Goal: Transaction & Acquisition: Book appointment/travel/reservation

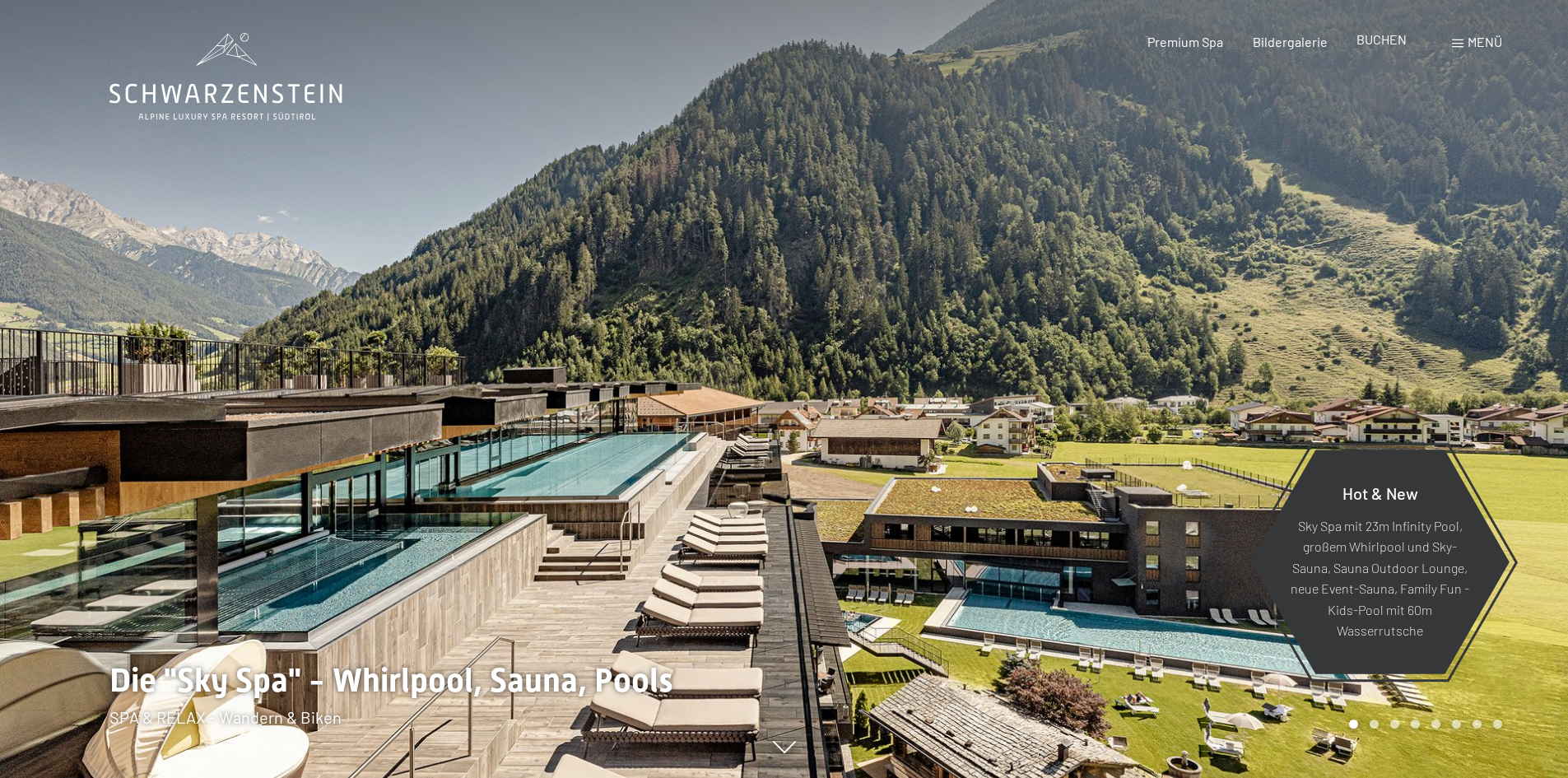
click at [1381, 51] on div "Premium Spa Bildergalerie BUCHEN" at bounding box center [1262, 42] width 345 height 18
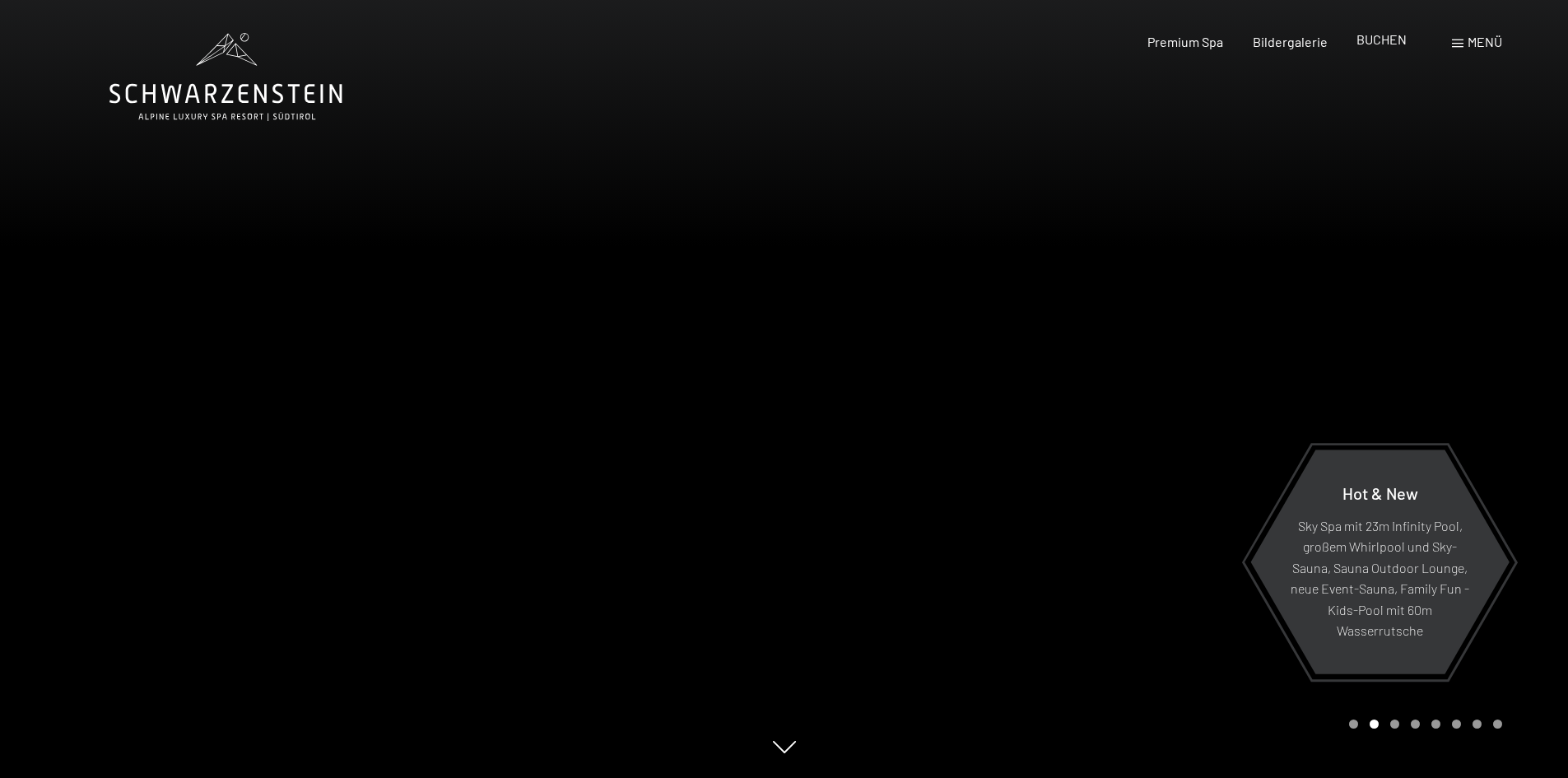
click at [1393, 45] on span "BUCHEN" at bounding box center [1381, 38] width 50 height 15
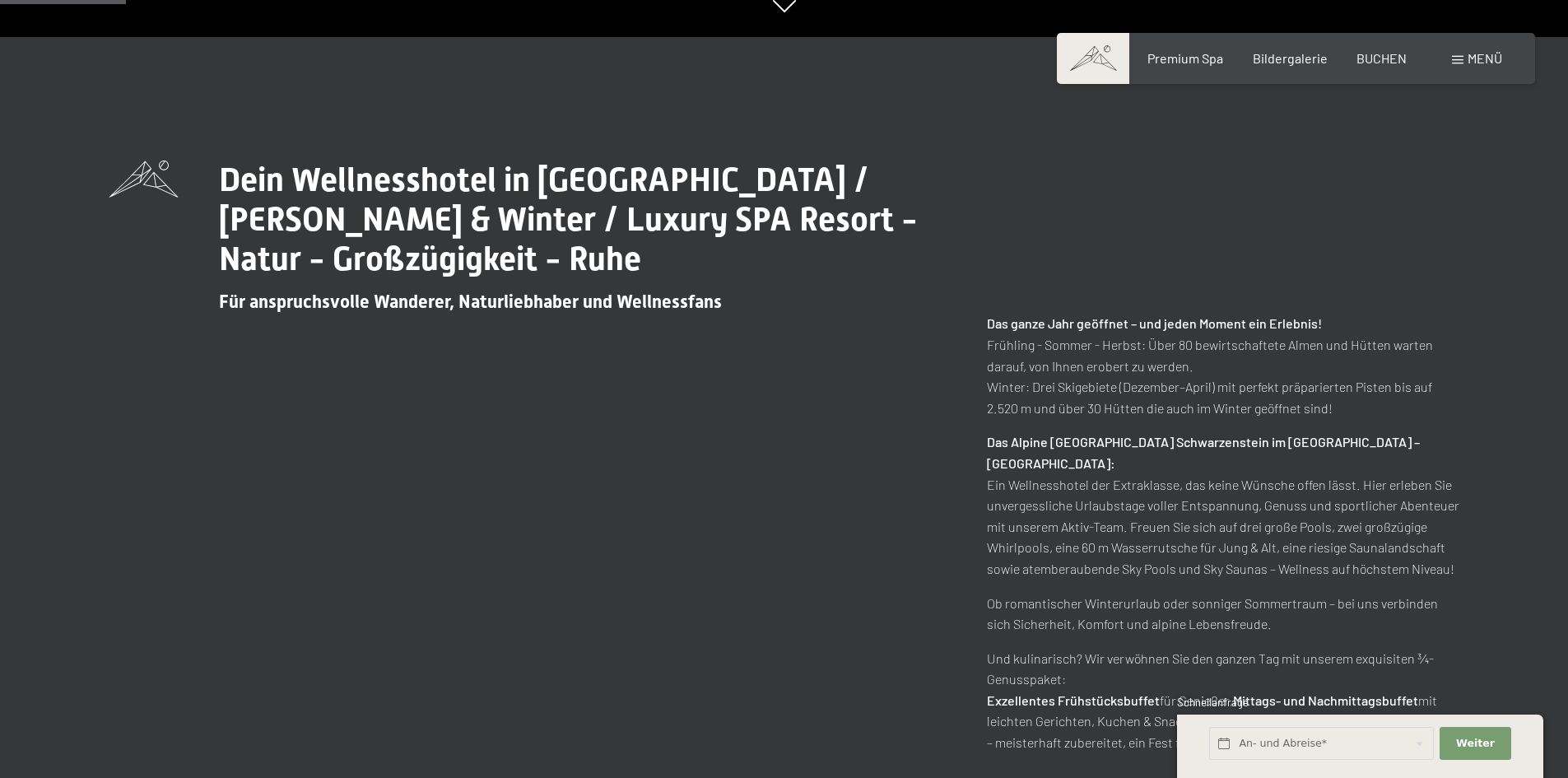
scroll to position [823, 0]
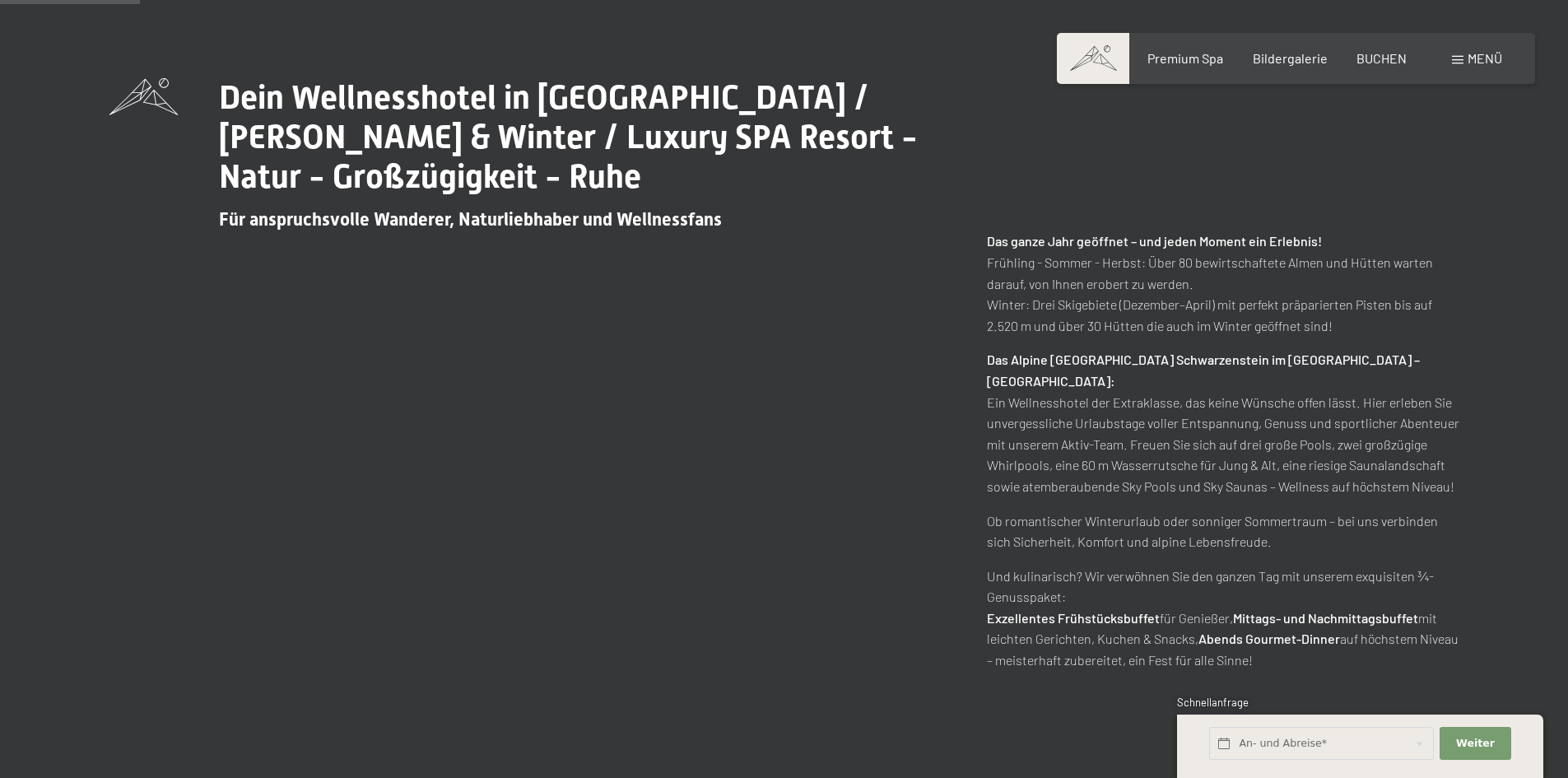
drag, startPoint x: 989, startPoint y: 319, endPoint x: 1461, endPoint y: 418, distance: 482.3
click at [1461, 418] on div "Dein Wellnesshotel in Südtirol / Sommer & Winter / Luxury SPA Resort - Natur - …" at bounding box center [784, 374] width 1473 height 592
copy p "Das Alpine Luxury Spa Resort Schwarzenstein im Ahrntal – Südtirol: Ein Wellness…"
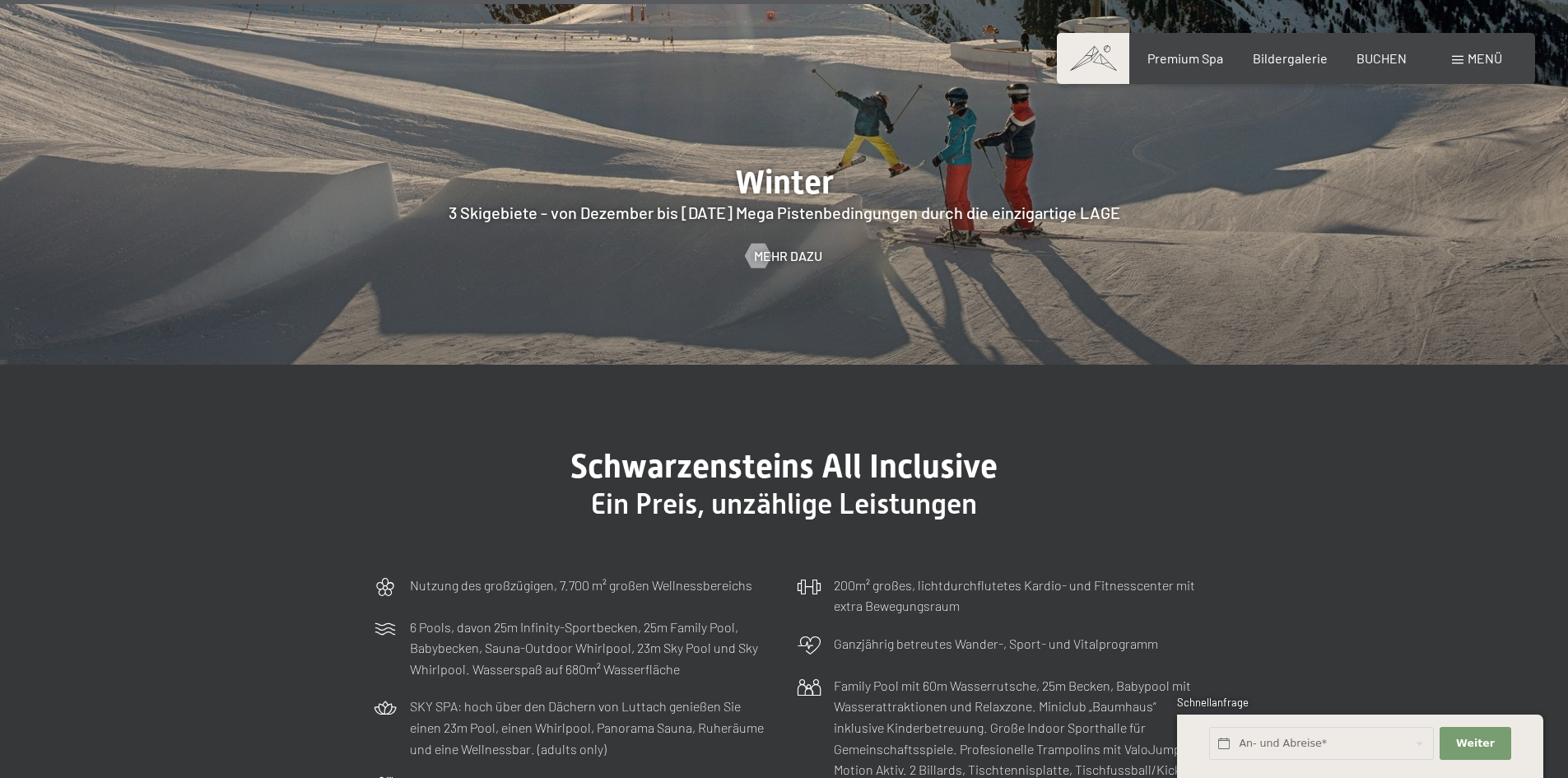
scroll to position [4937, 0]
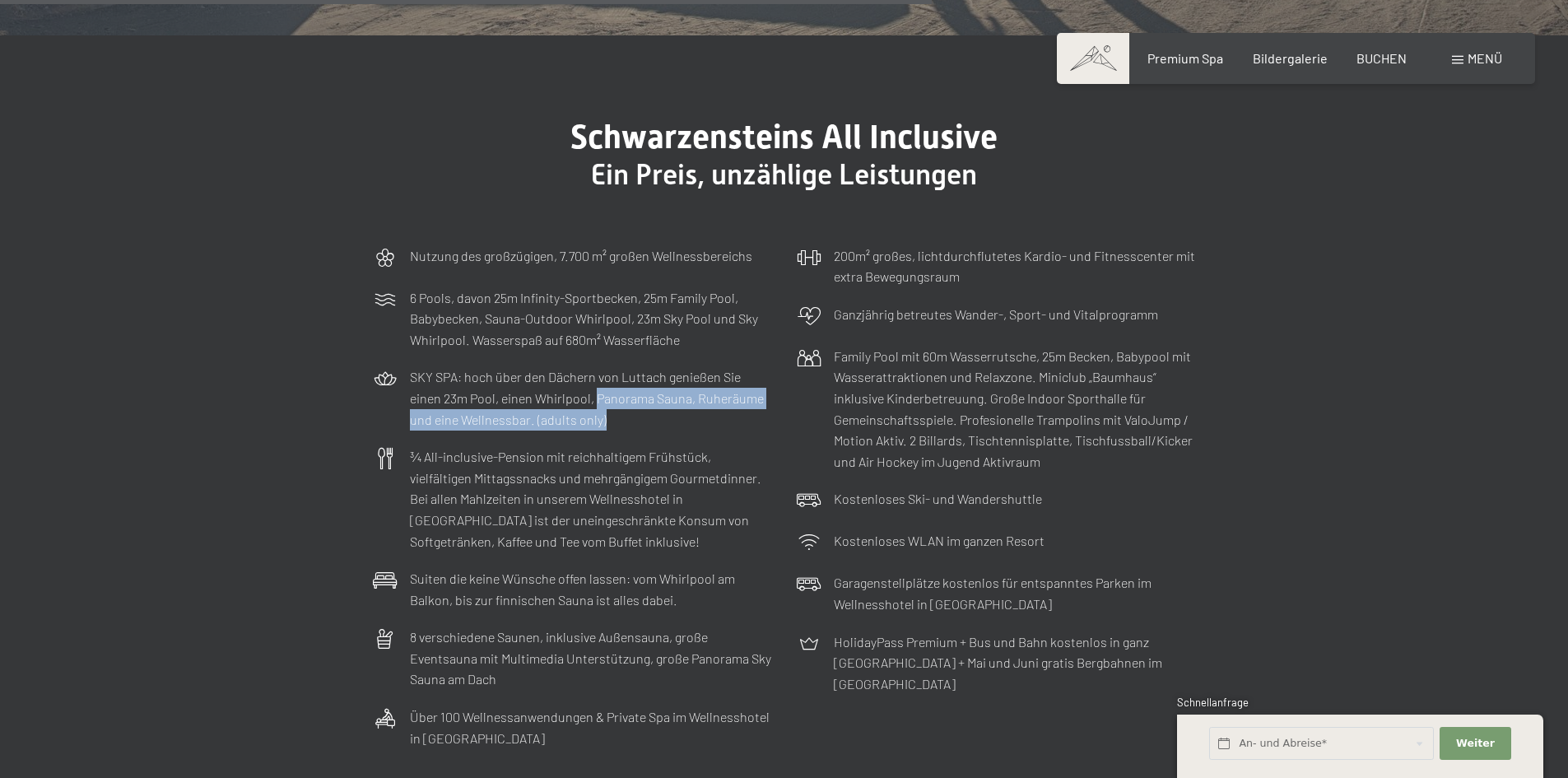
drag, startPoint x: 596, startPoint y: 336, endPoint x: 623, endPoint y: 361, distance: 36.8
click at [623, 366] on p "SKY SPA: hoch über den Dächern von Luttach genießen Sie einen 23m Pool, einen W…" at bounding box center [590, 398] width 362 height 64
copy p "Panorama Sauna, Ruheräume und eine Wellnessbar. (adults only)"
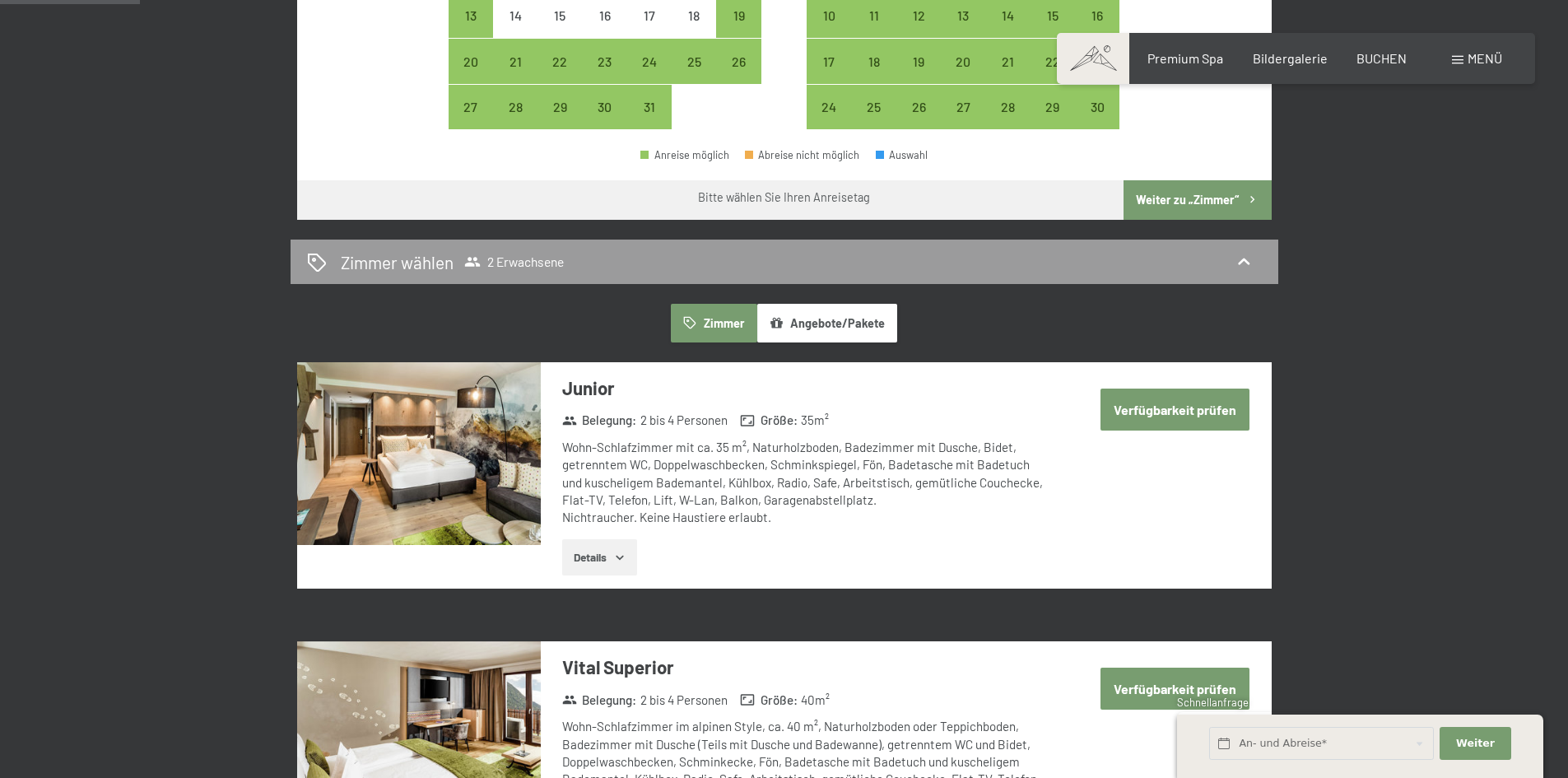
scroll to position [412, 0]
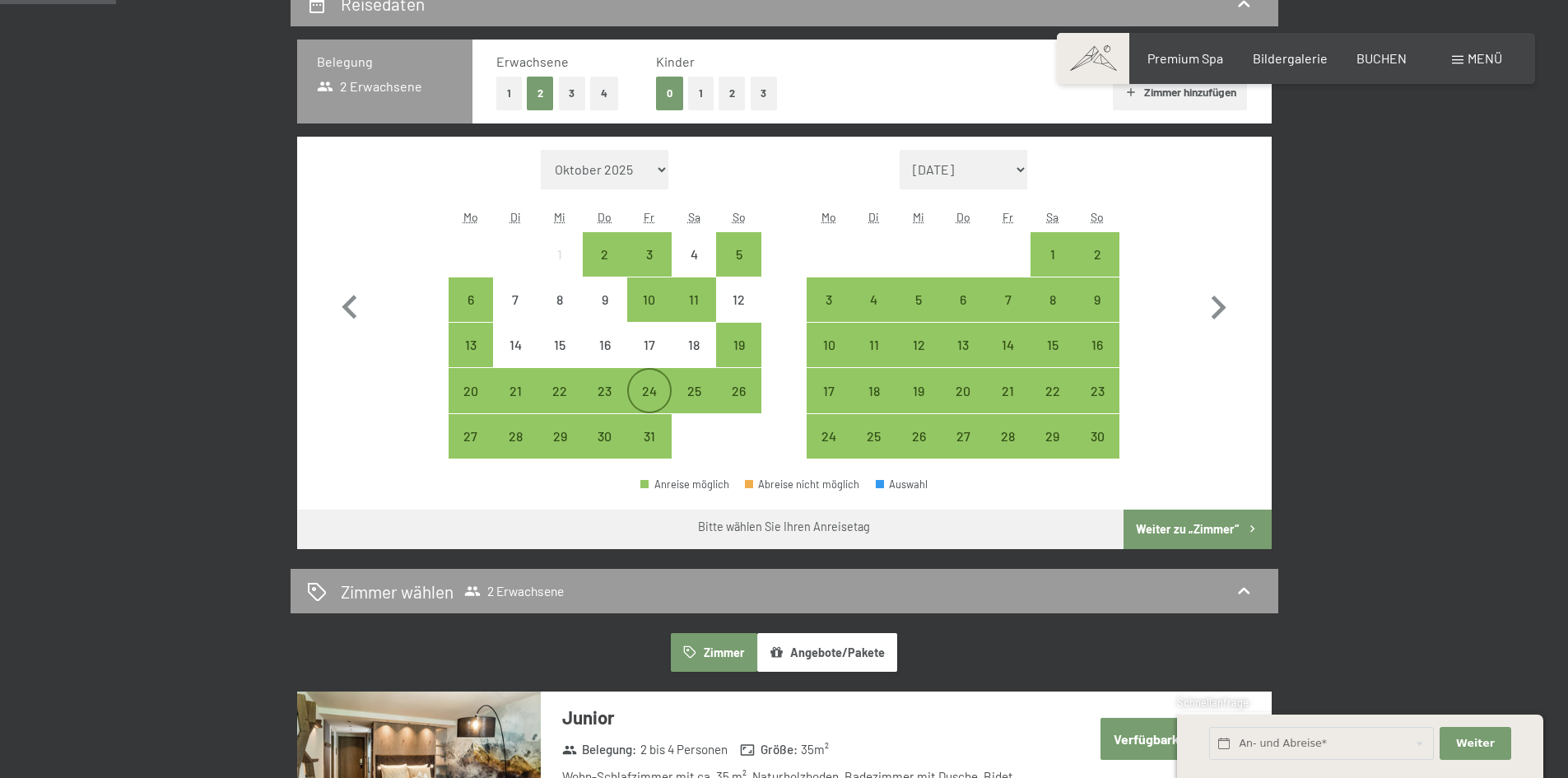
click at [640, 392] on div "24" at bounding box center [649, 404] width 41 height 41
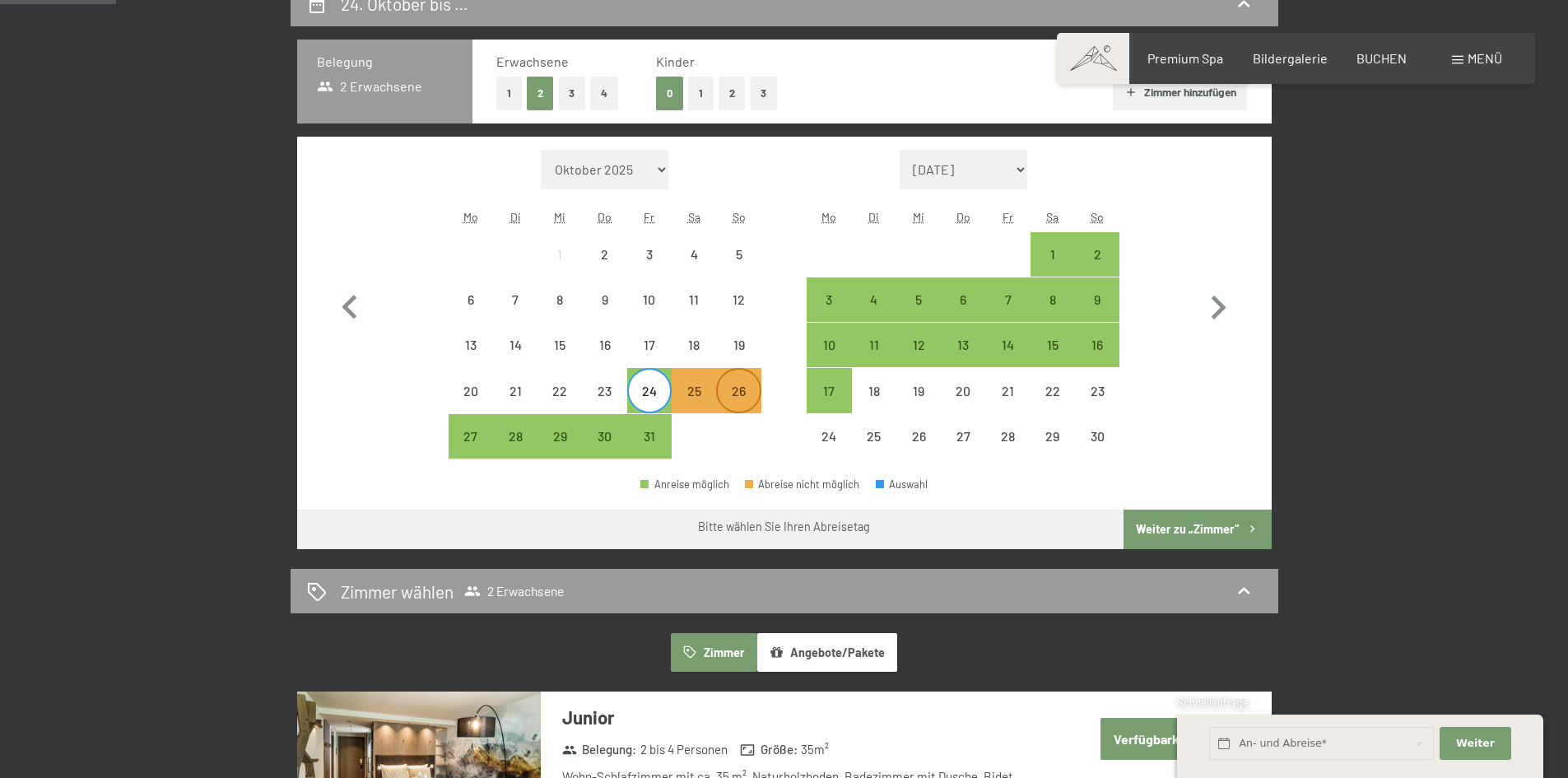
click at [734, 384] on div "26" at bounding box center [738, 404] width 41 height 41
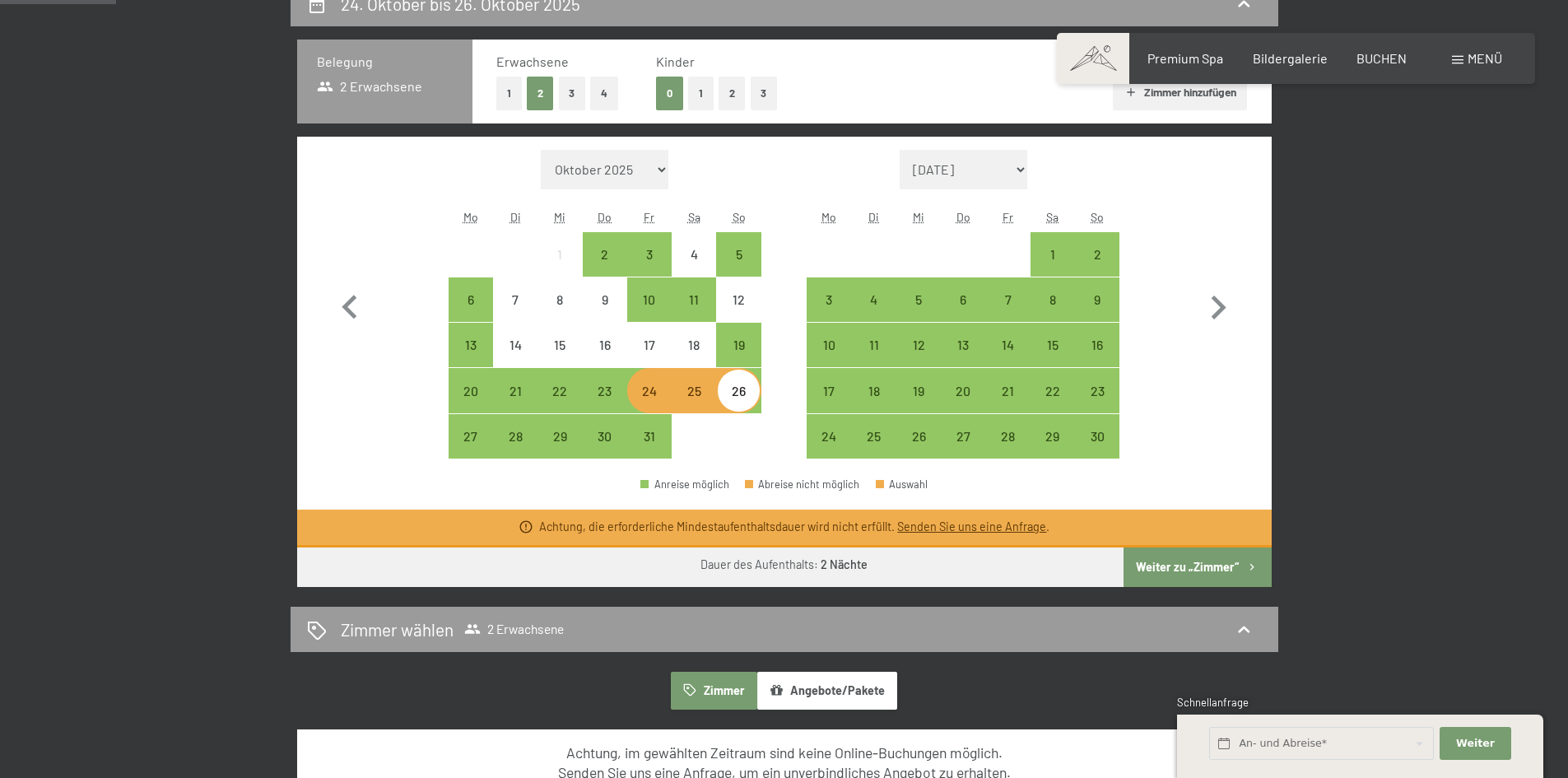
click at [1173, 567] on button "Weiter zu „Zimmer“" at bounding box center [1197, 567] width 148 height 39
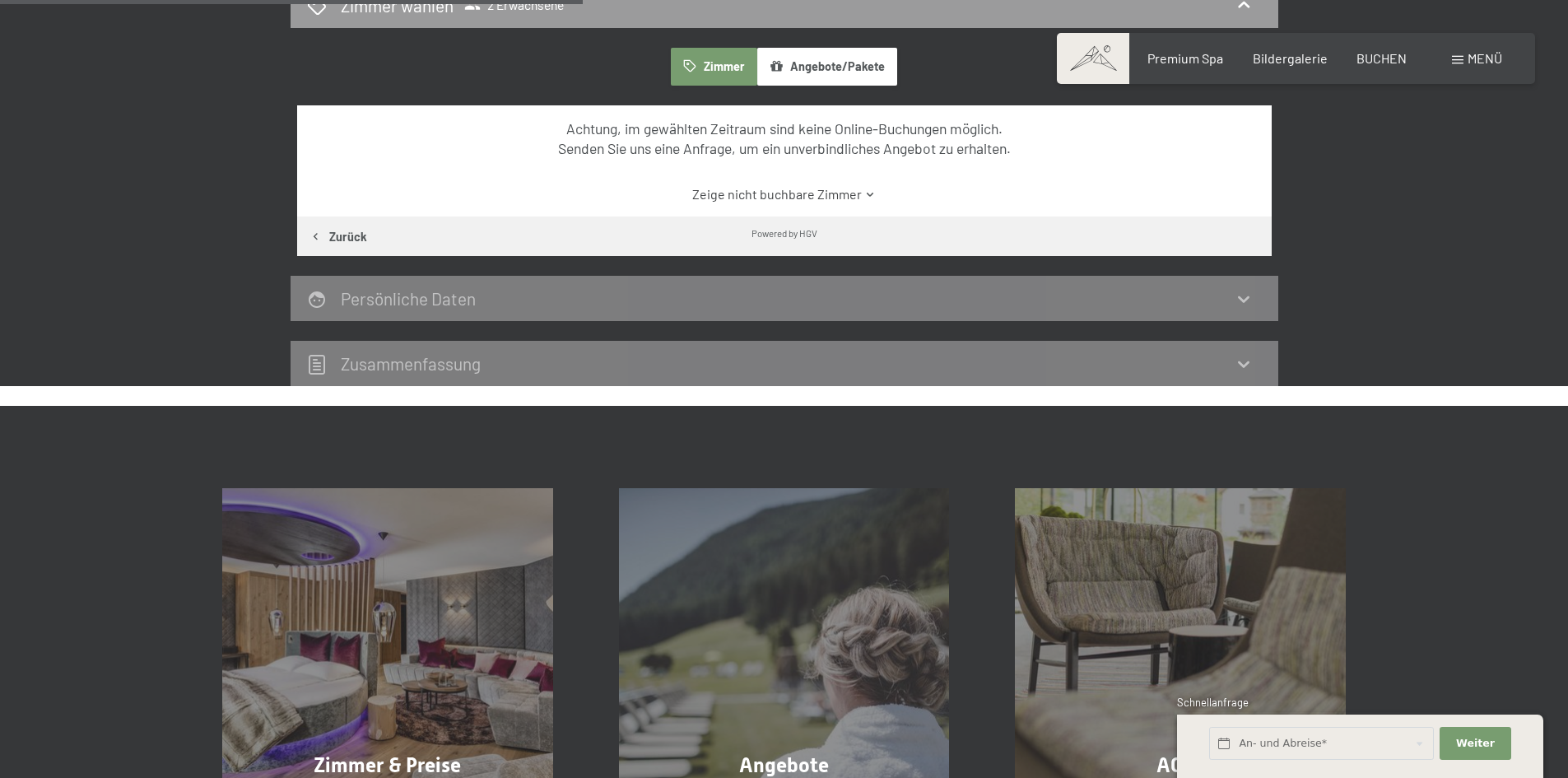
scroll to position [640, 0]
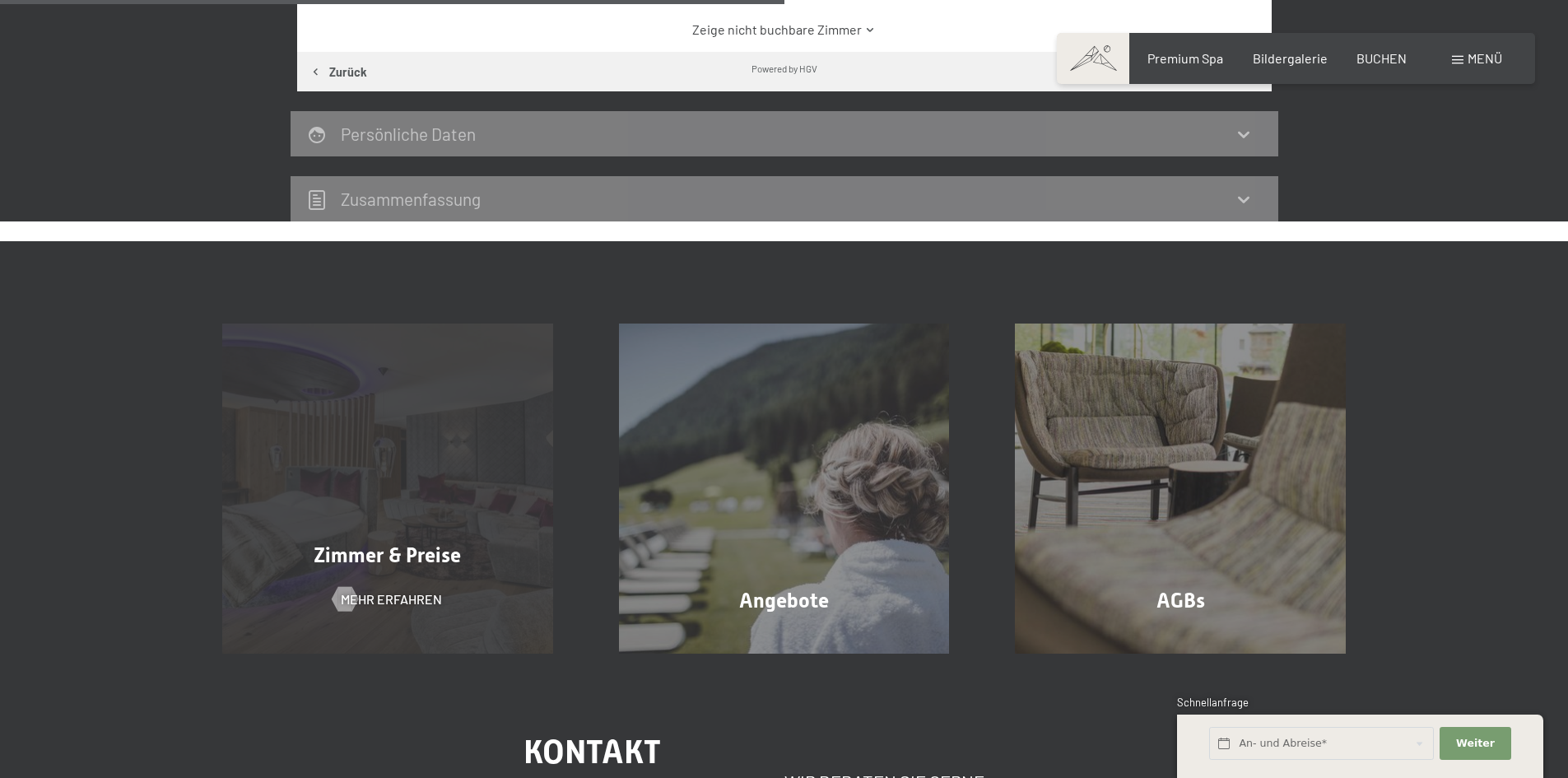
click at [366, 453] on div "Zimmer & Preise Mehr erfahren" at bounding box center [387, 488] width 396 height 331
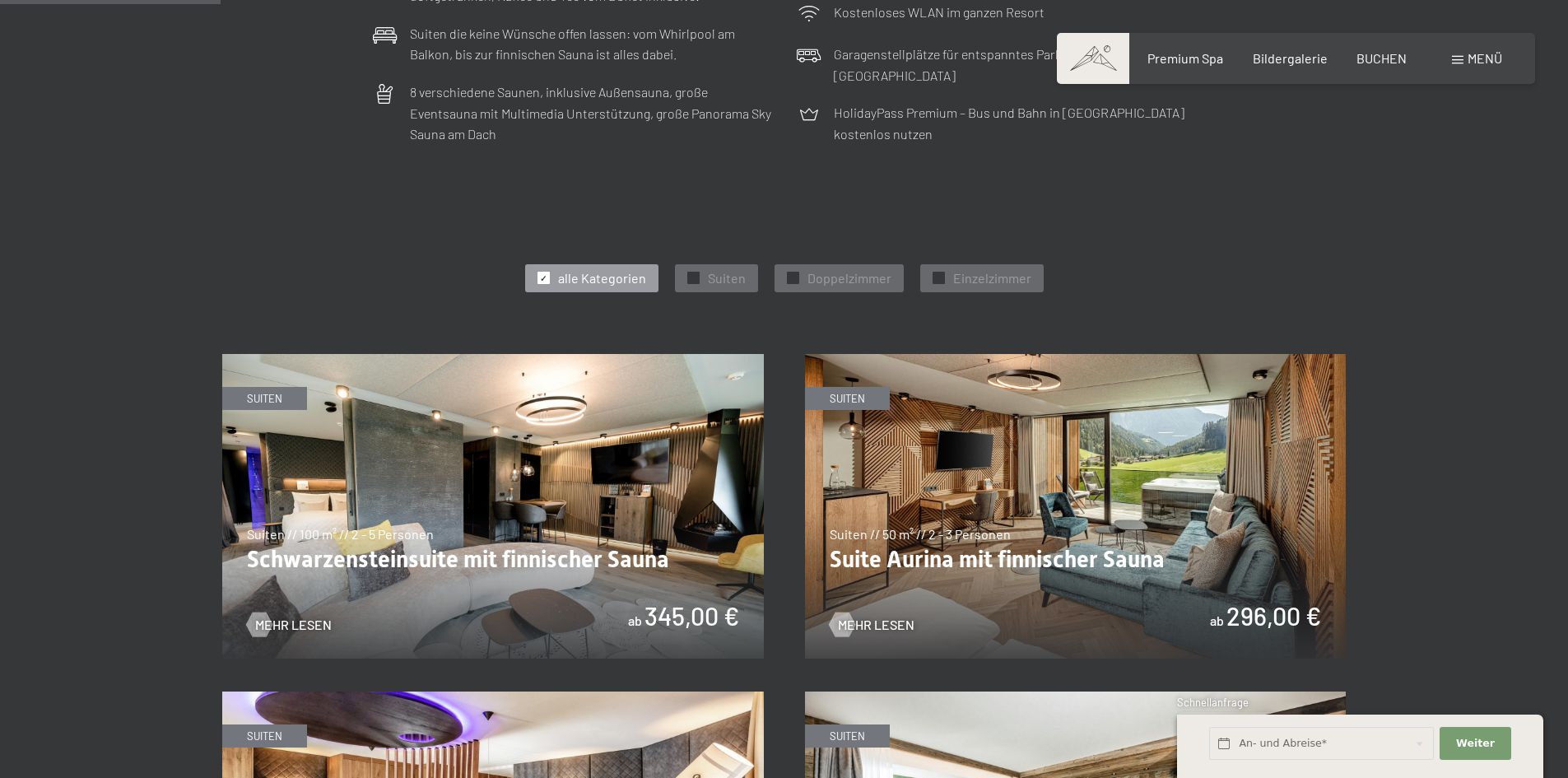
scroll to position [988, 0]
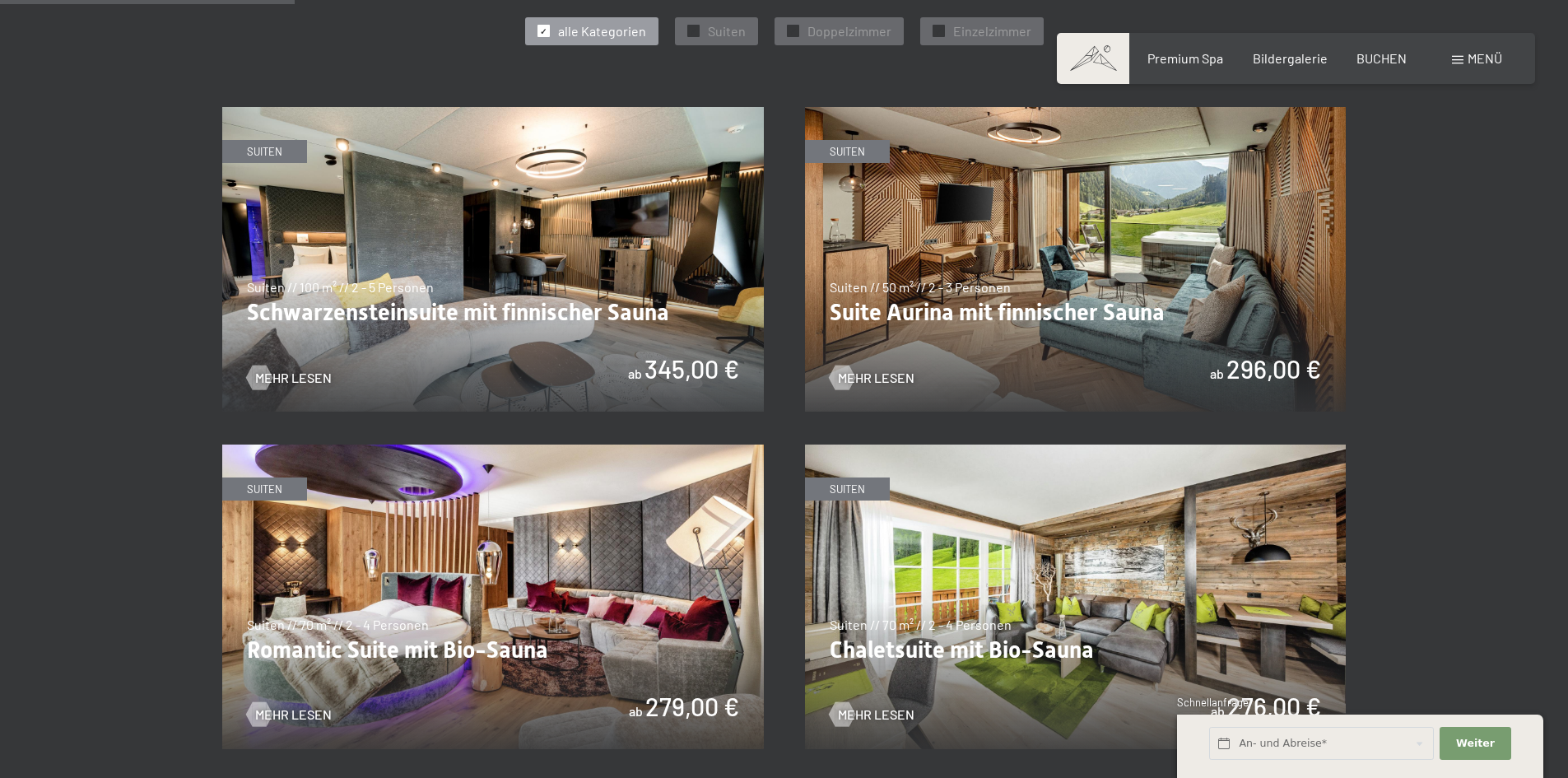
click at [974, 290] on img at bounding box center [1075, 259] width 541 height 304
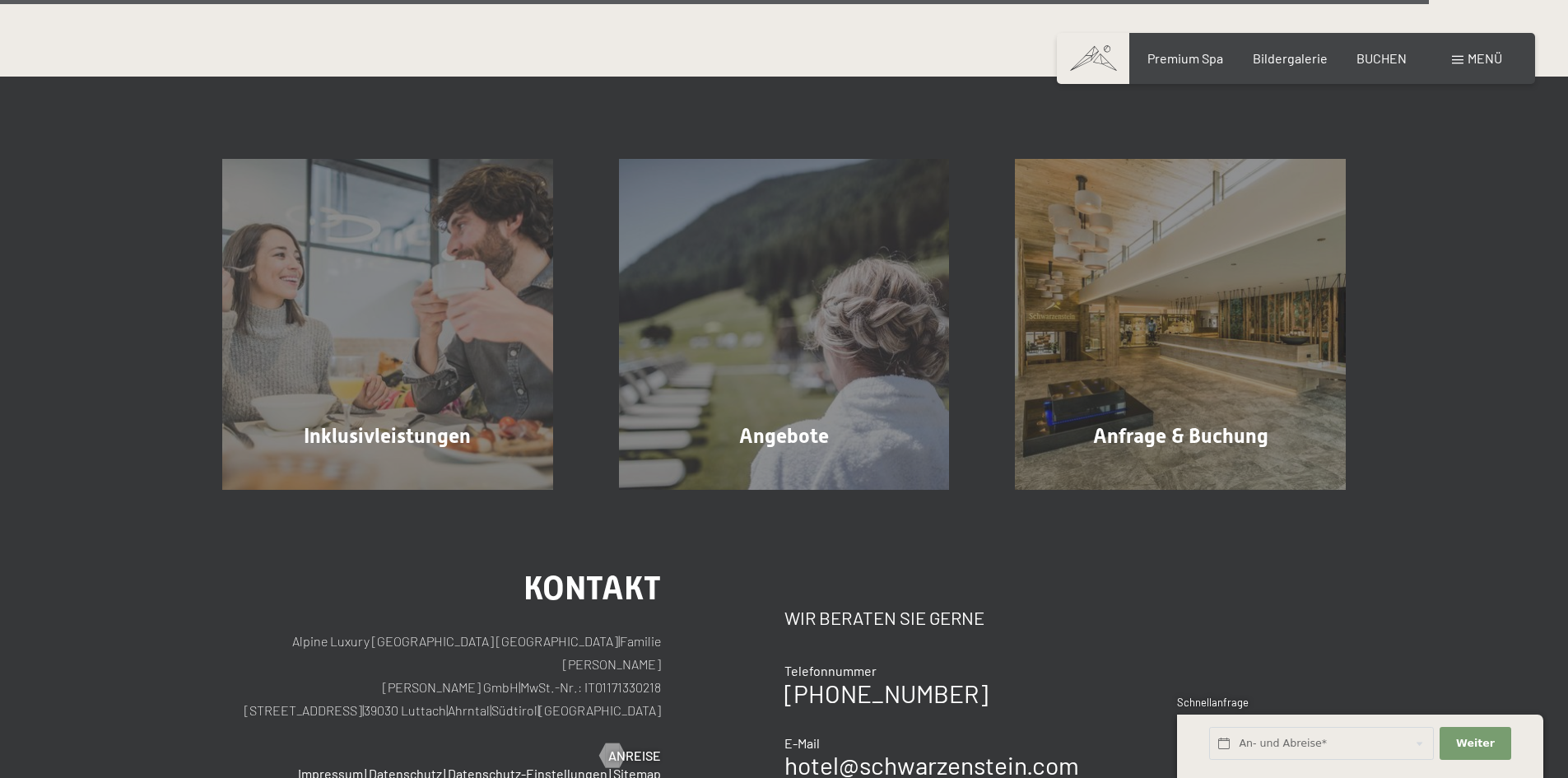
scroll to position [4937, 0]
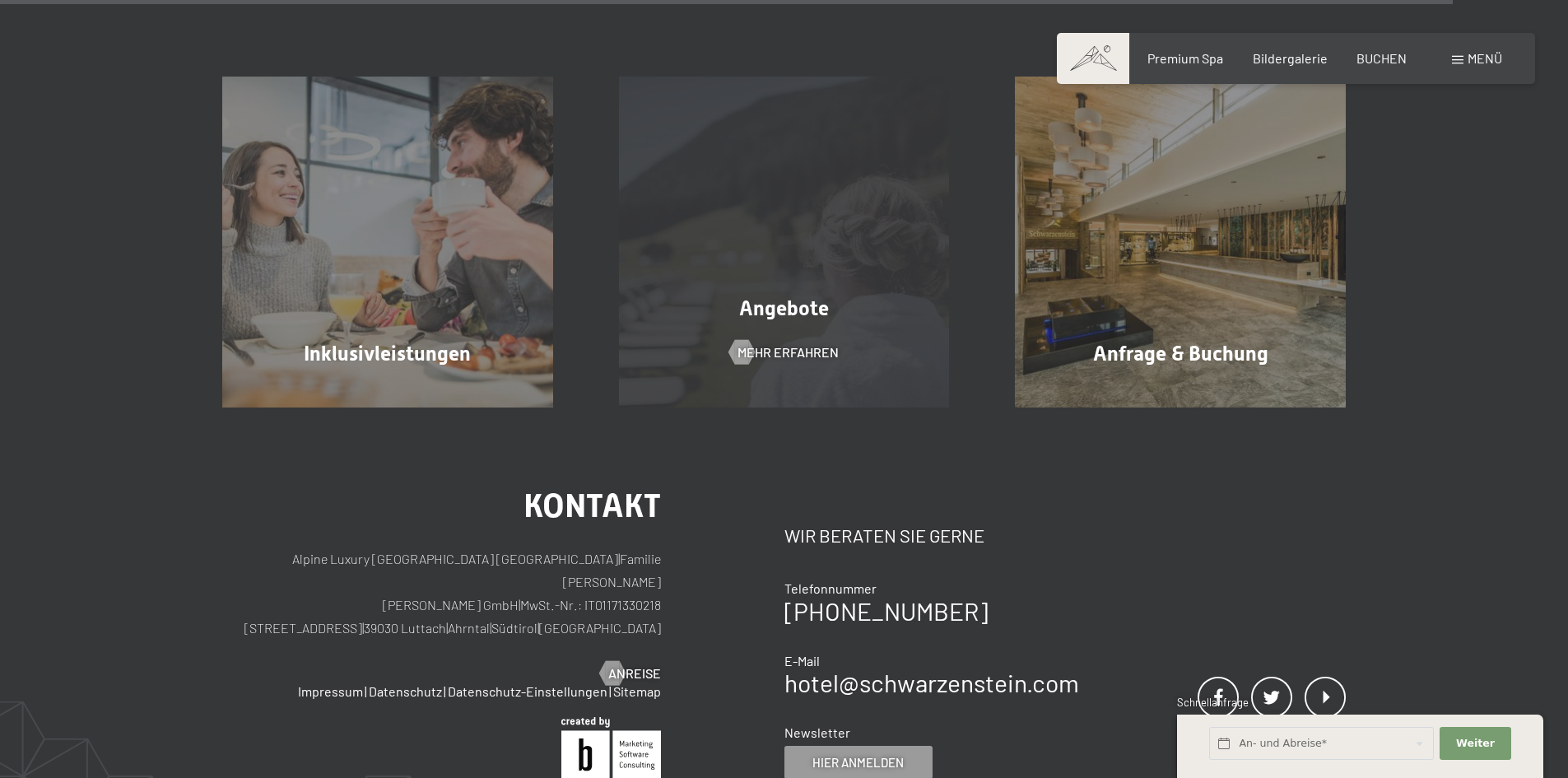
click at [784, 260] on div "Angebote Mehr erfahren" at bounding box center [784, 241] width 396 height 331
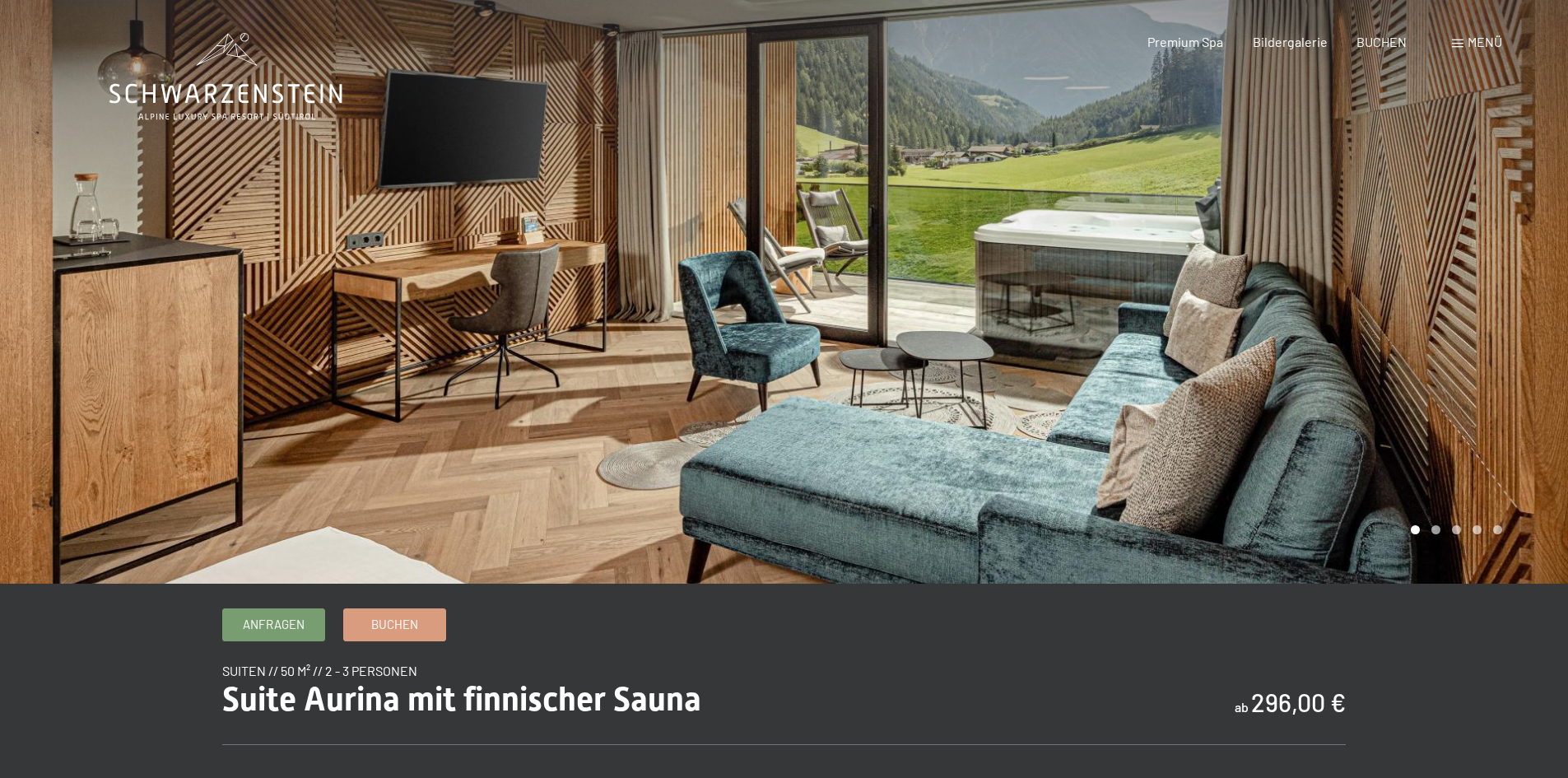
click at [1234, 362] on div at bounding box center [1176, 292] width 784 height 583
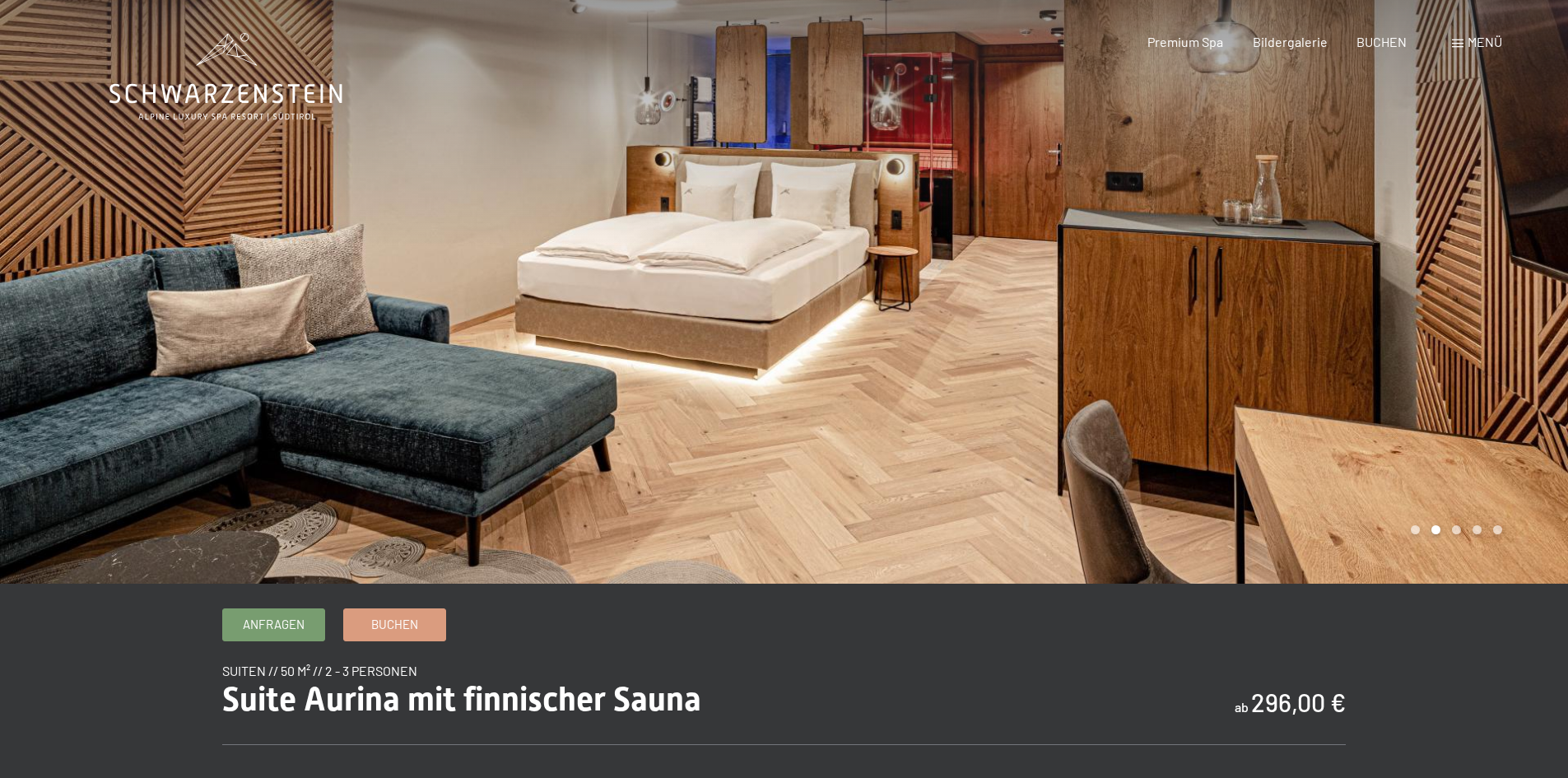
click at [1234, 362] on div at bounding box center [1176, 292] width 784 height 583
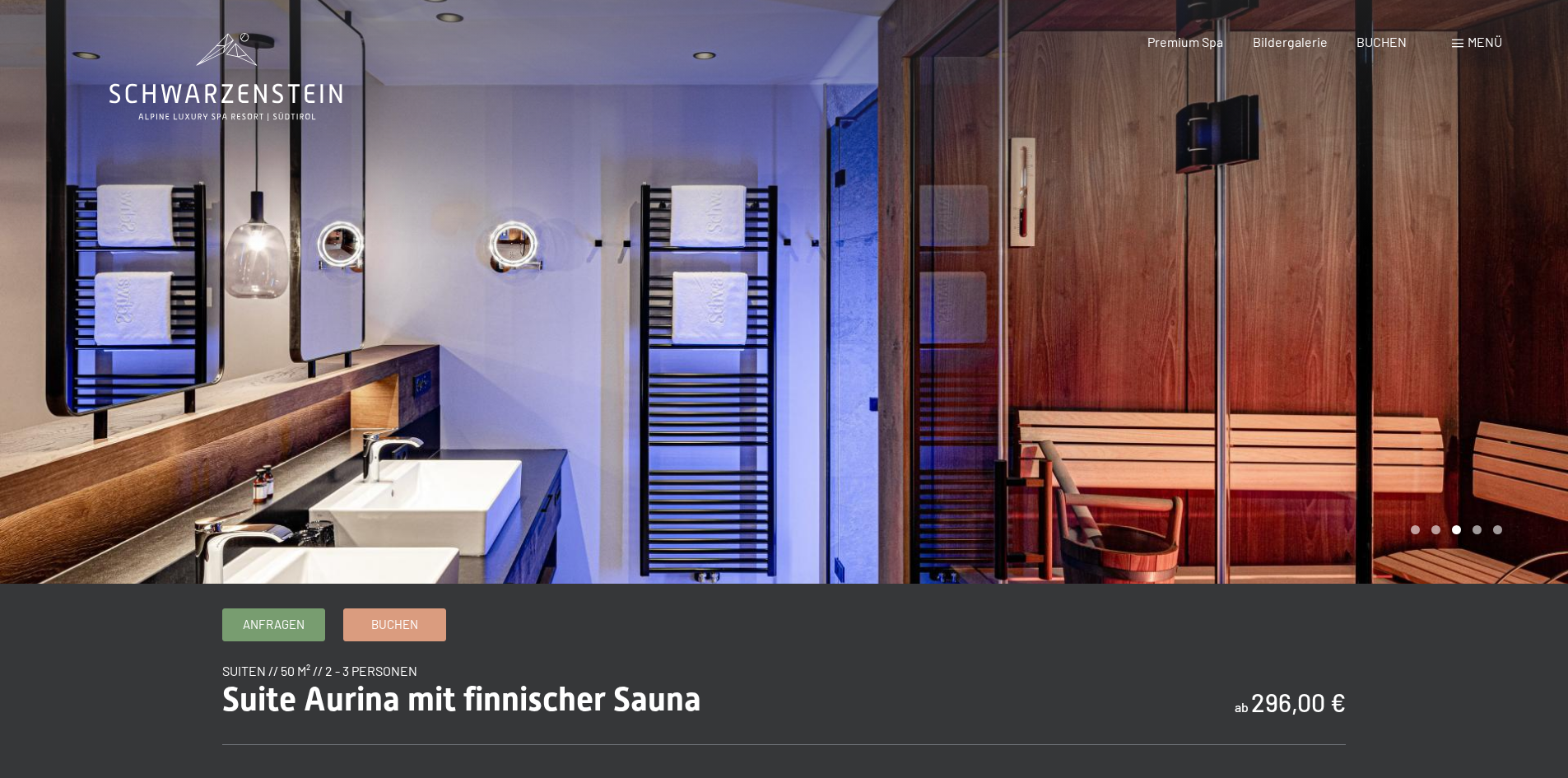
click at [1234, 362] on div at bounding box center [1176, 292] width 784 height 583
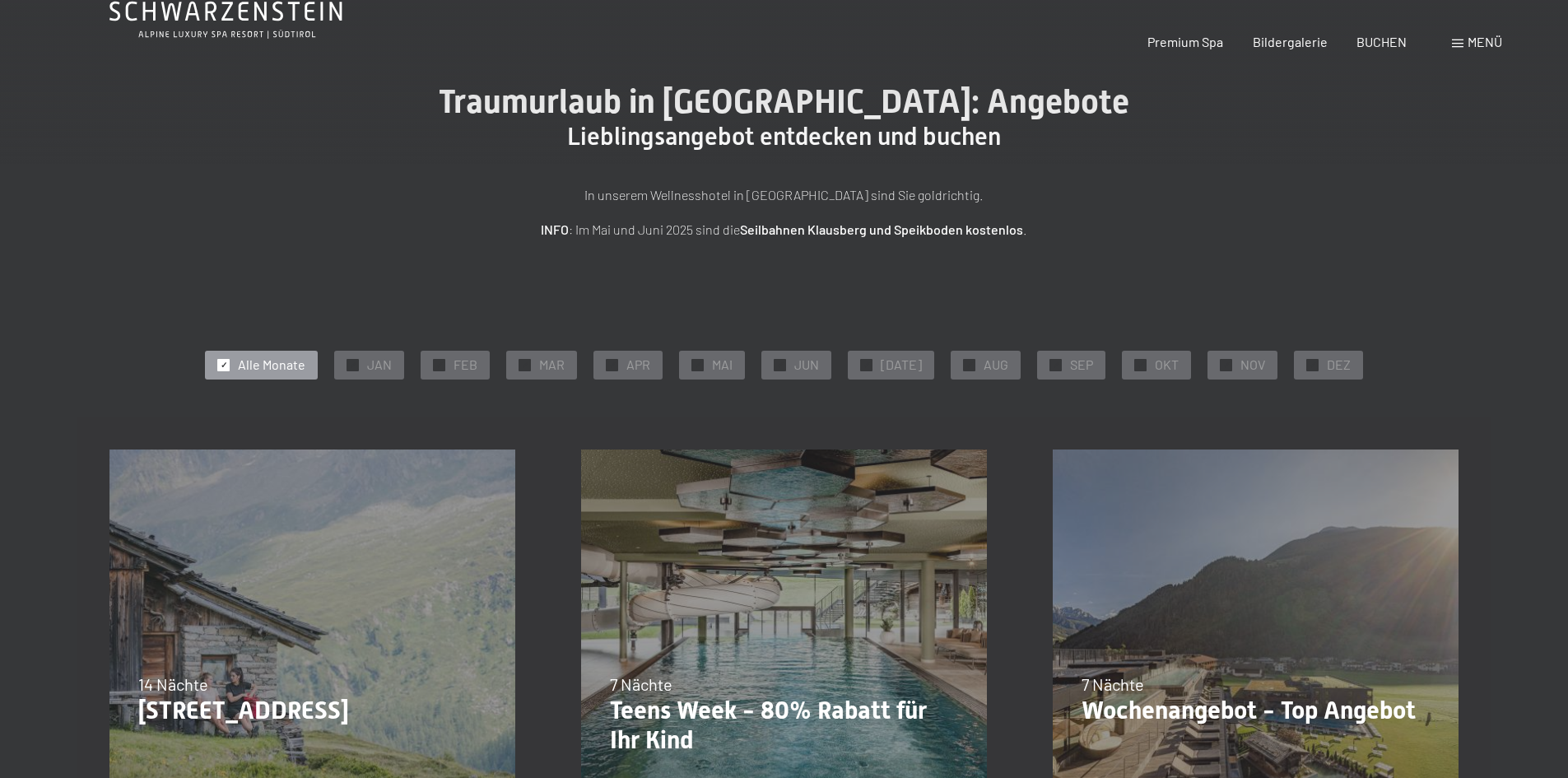
scroll to position [329, 0]
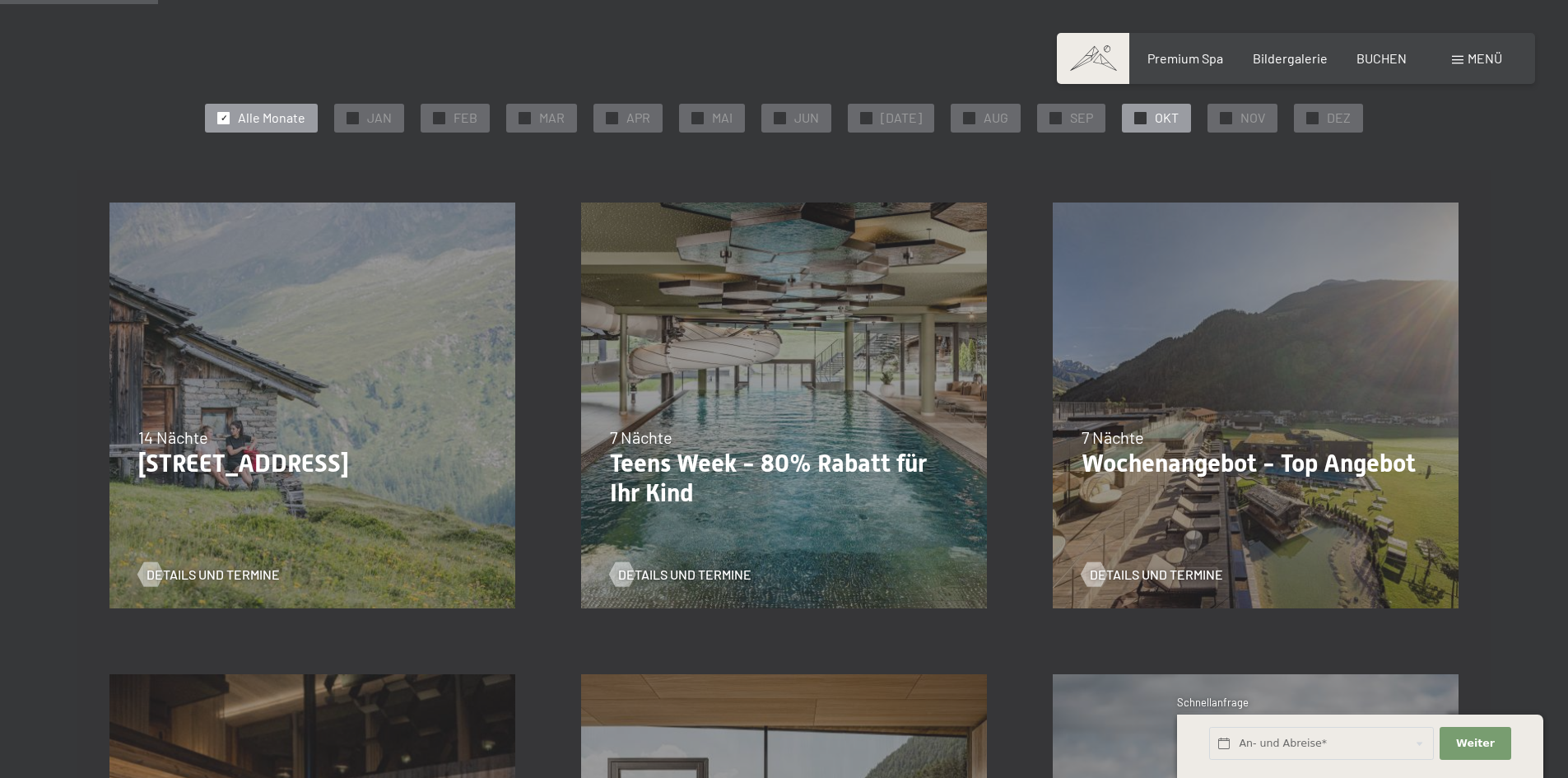
click at [1141, 115] on div "✓ OKT" at bounding box center [1156, 118] width 69 height 28
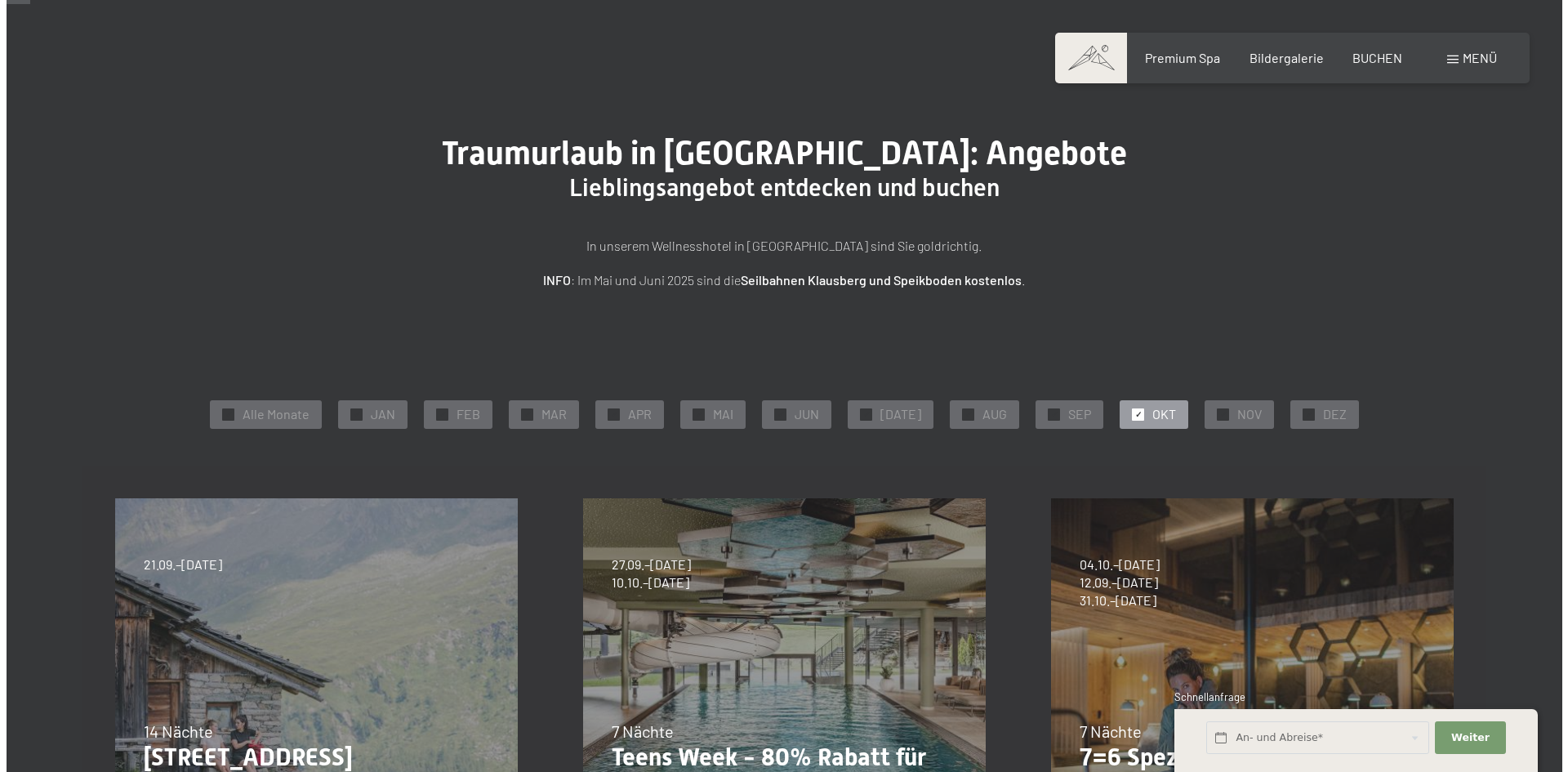
scroll to position [0, 0]
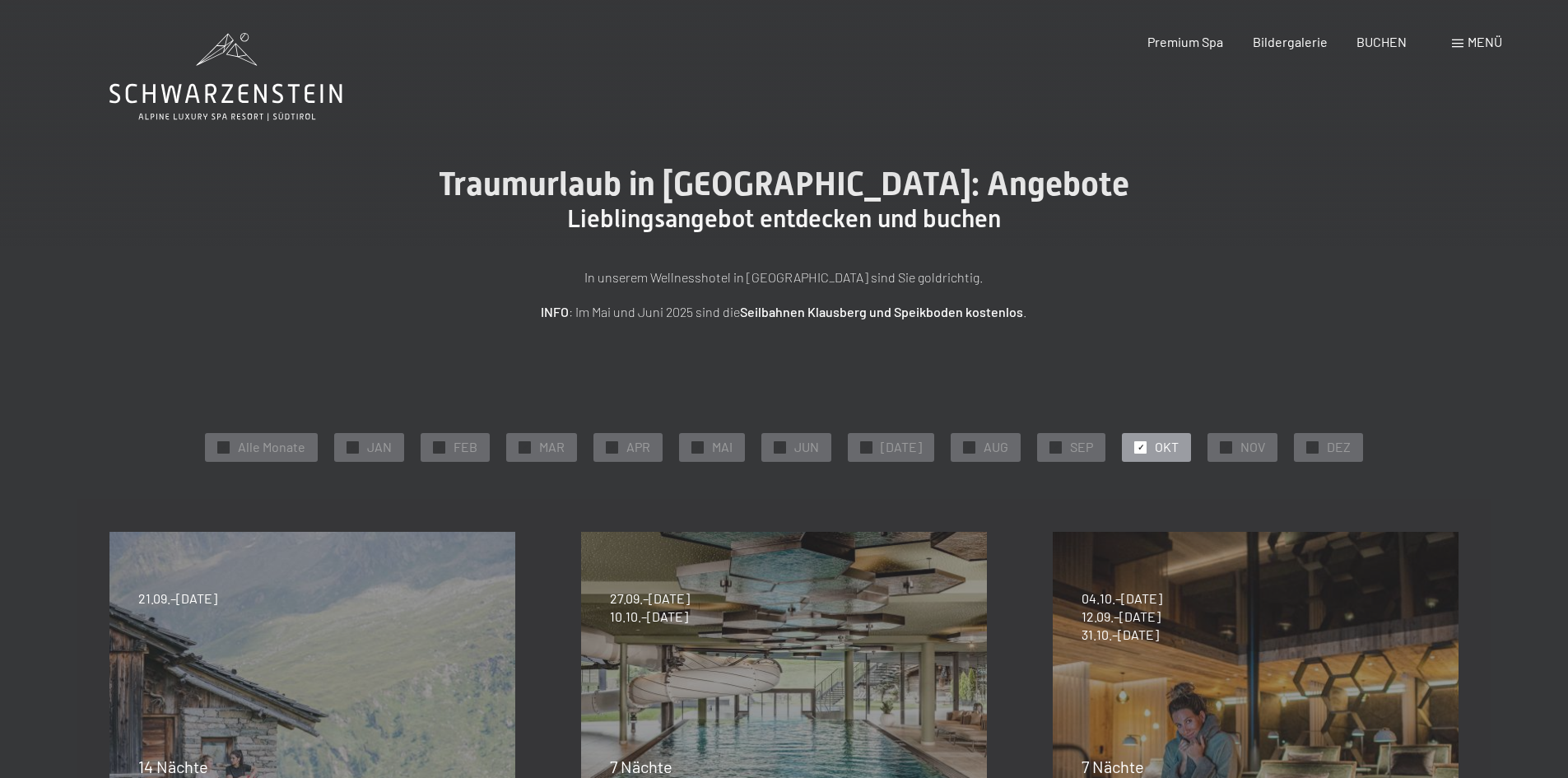
click at [1494, 47] on span "Menü" at bounding box center [1484, 41] width 35 height 15
